Goal: Find contact information: Find contact information

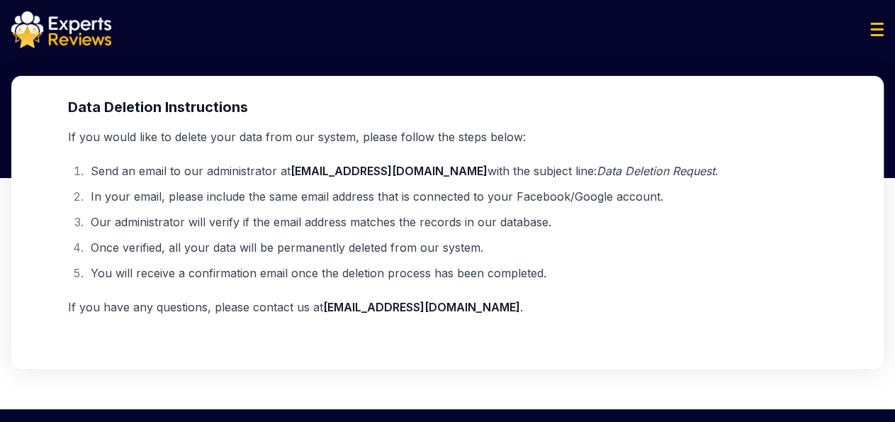
click at [69, 46] on img at bounding box center [61, 29] width 100 height 37
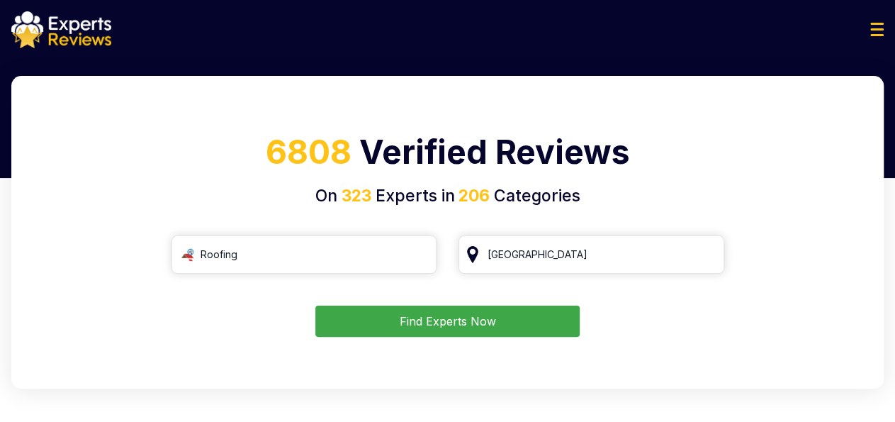
click at [395, 334] on button "Find Experts Now" at bounding box center [447, 320] width 264 height 31
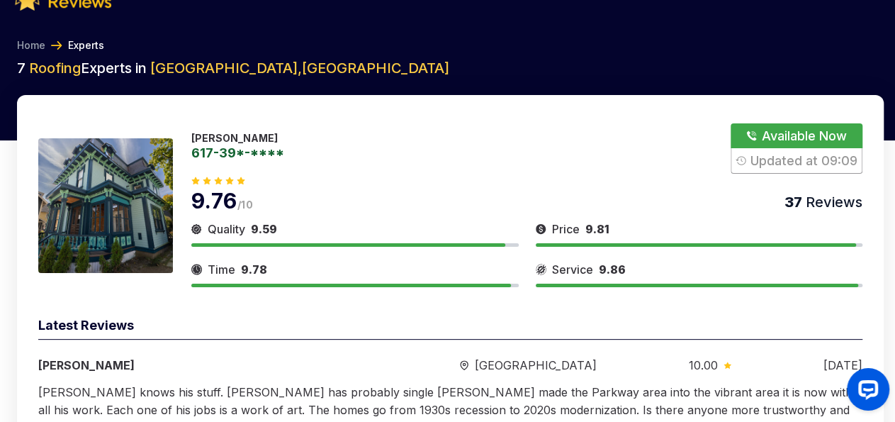
scroll to position [38, 0]
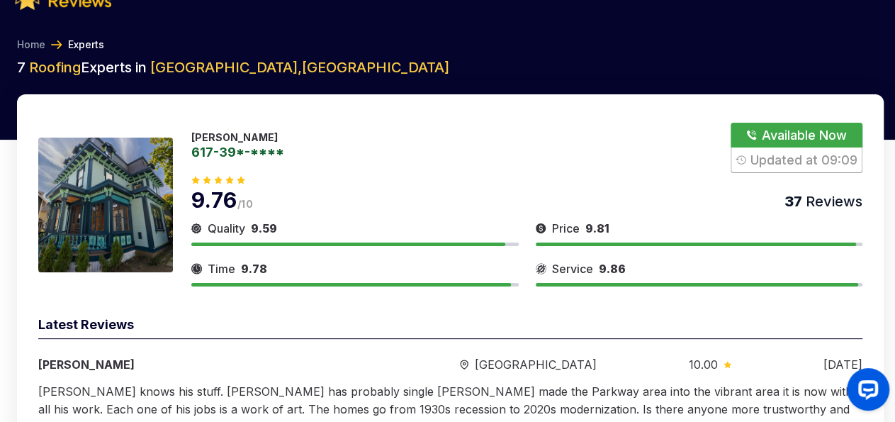
click at [130, 224] on img at bounding box center [105, 204] width 135 height 135
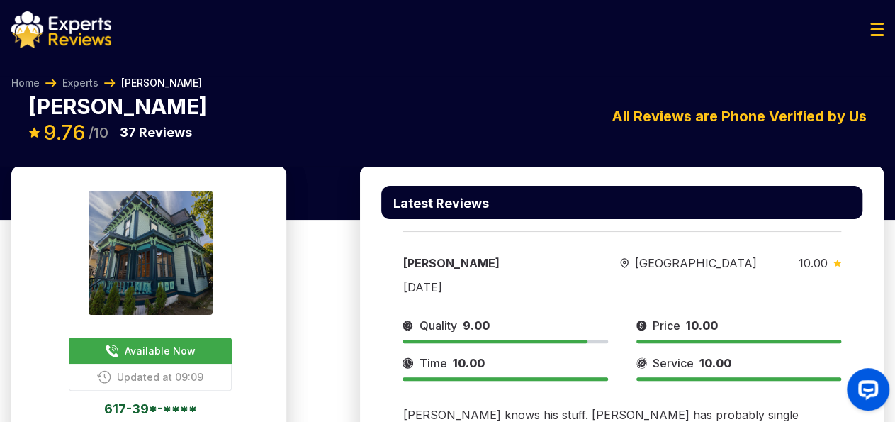
click at [202, 365] on button "Updated at 09:09" at bounding box center [150, 377] width 163 height 27
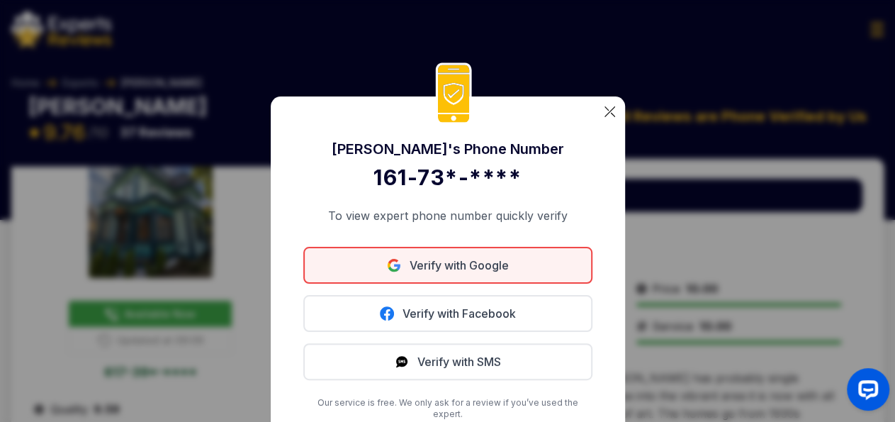
scroll to position [41, 0]
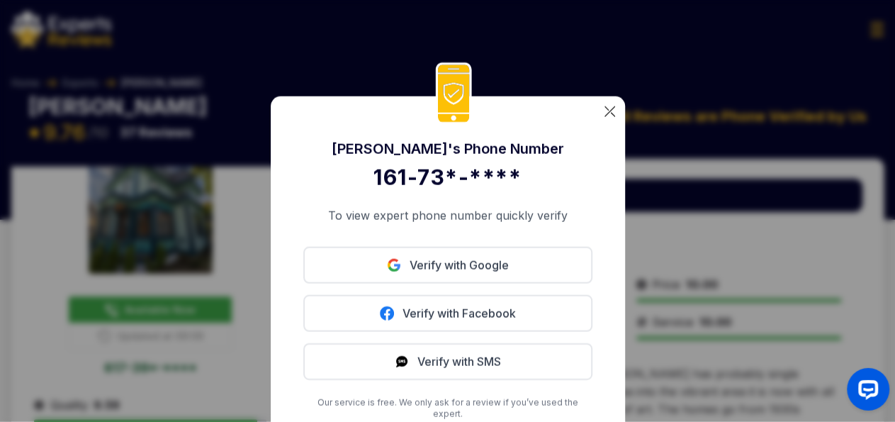
click at [604, 117] on img at bounding box center [609, 111] width 11 height 11
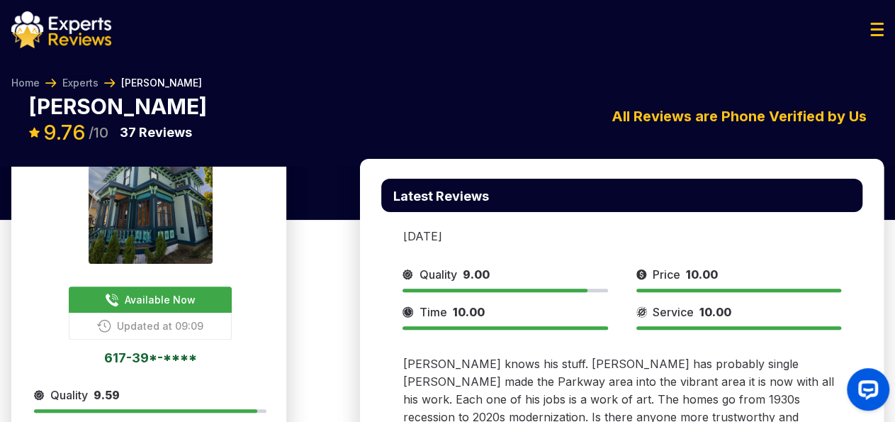
scroll to position [50, 0]
click at [154, 351] on link "617-39*-****" at bounding box center [150, 357] width 232 height 13
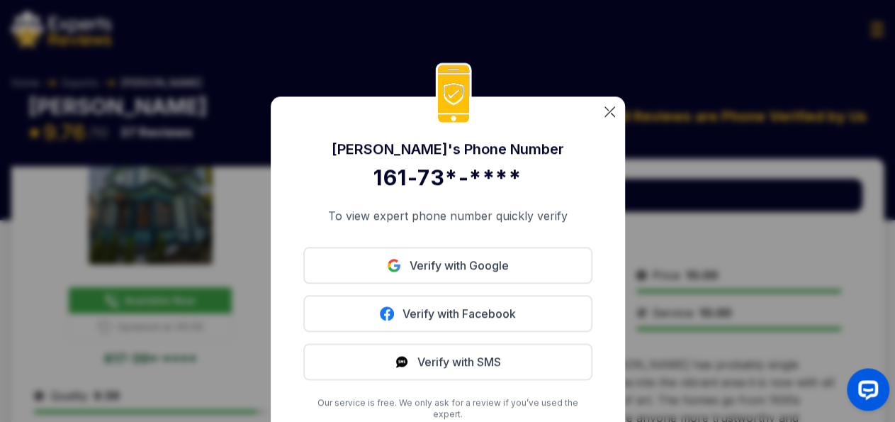
click at [607, 116] on img at bounding box center [609, 111] width 11 height 11
